Goal: Transaction & Acquisition: Purchase product/service

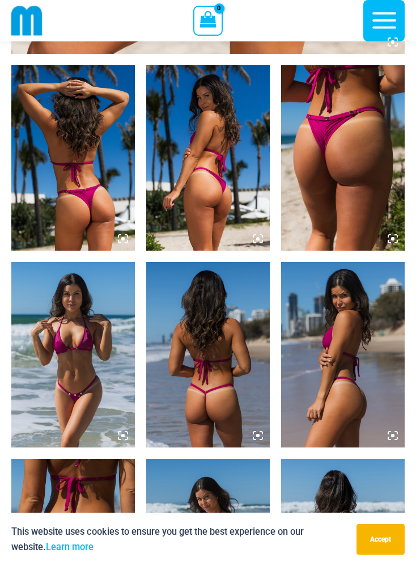
scroll to position [602, 0]
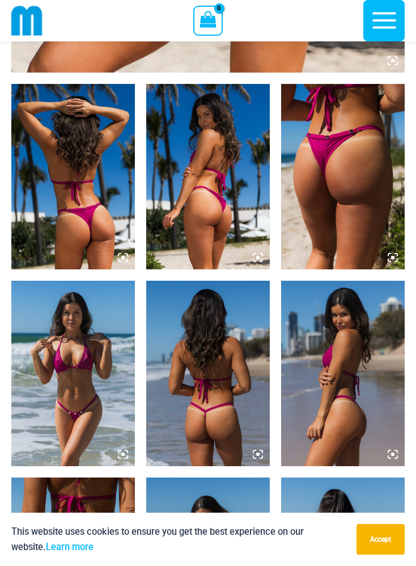
click at [356, 195] on img at bounding box center [343, 176] width 124 height 185
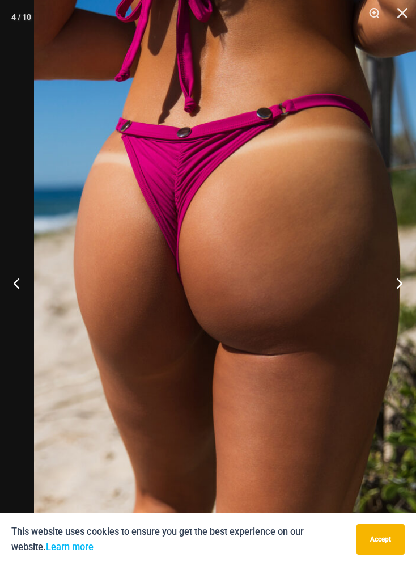
click at [388, 286] on button "Next" at bounding box center [395, 283] width 43 height 57
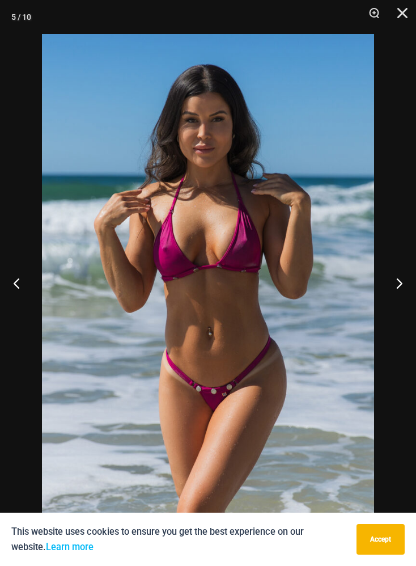
click at [396, 286] on button "Next" at bounding box center [395, 283] width 43 height 57
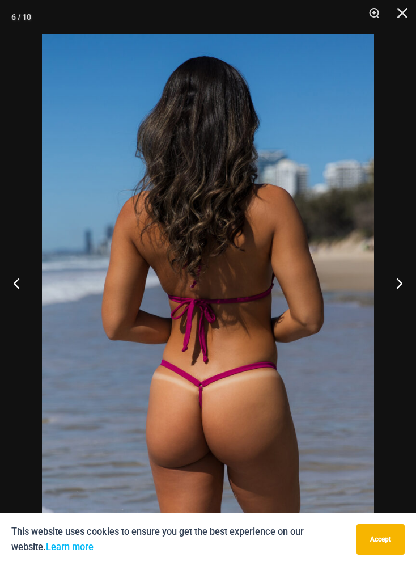
click at [395, 289] on button "Next" at bounding box center [395, 283] width 43 height 57
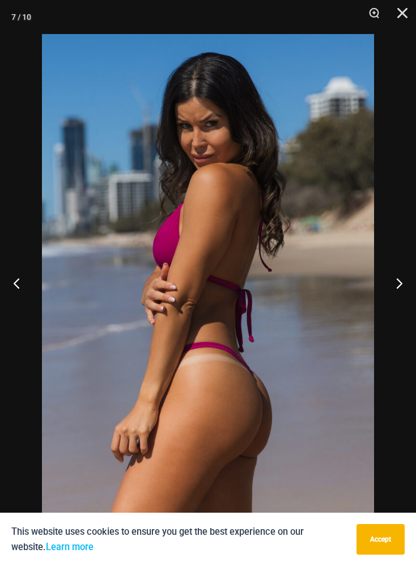
click at [391, 289] on button "Next" at bounding box center [395, 283] width 43 height 57
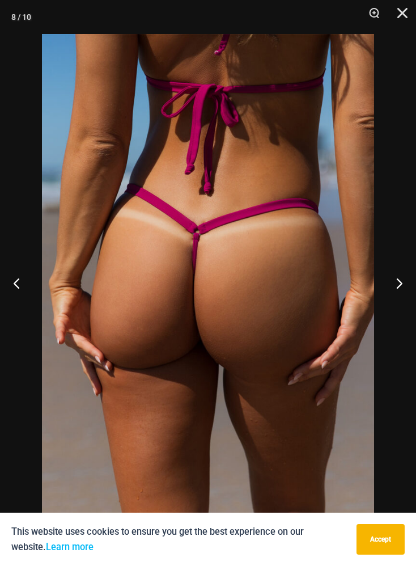
click at [388, 293] on button "Next" at bounding box center [395, 283] width 43 height 57
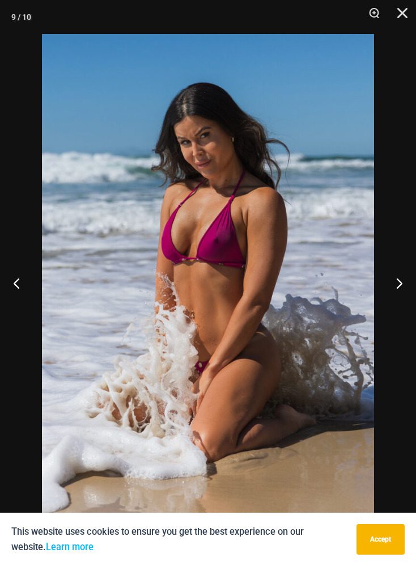
click at [389, 296] on button "Next" at bounding box center [395, 283] width 43 height 57
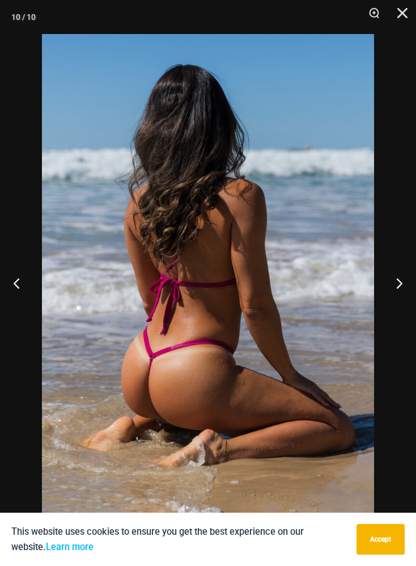
click at [405, 26] on button "Close" at bounding box center [398, 17] width 28 height 34
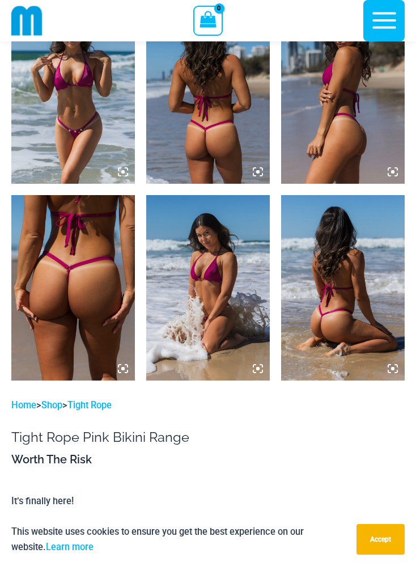
scroll to position [940, 0]
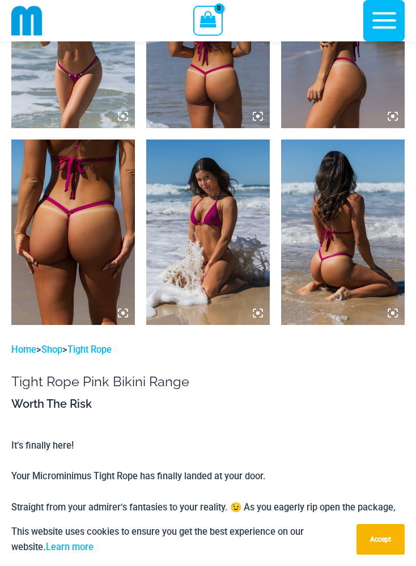
click at [78, 269] on img at bounding box center [73, 231] width 124 height 185
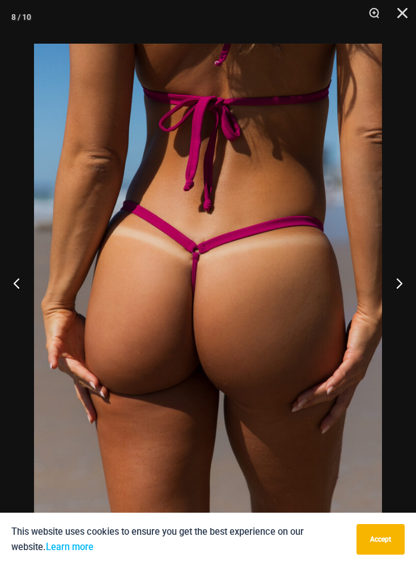
click at [402, 10] on button "Close" at bounding box center [398, 17] width 28 height 34
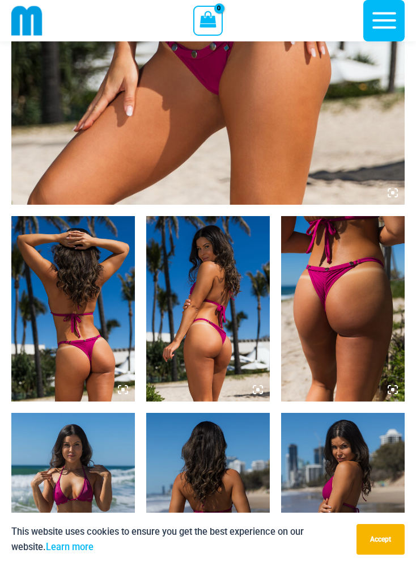
scroll to position [464, 0]
